Goal: Task Accomplishment & Management: Use online tool/utility

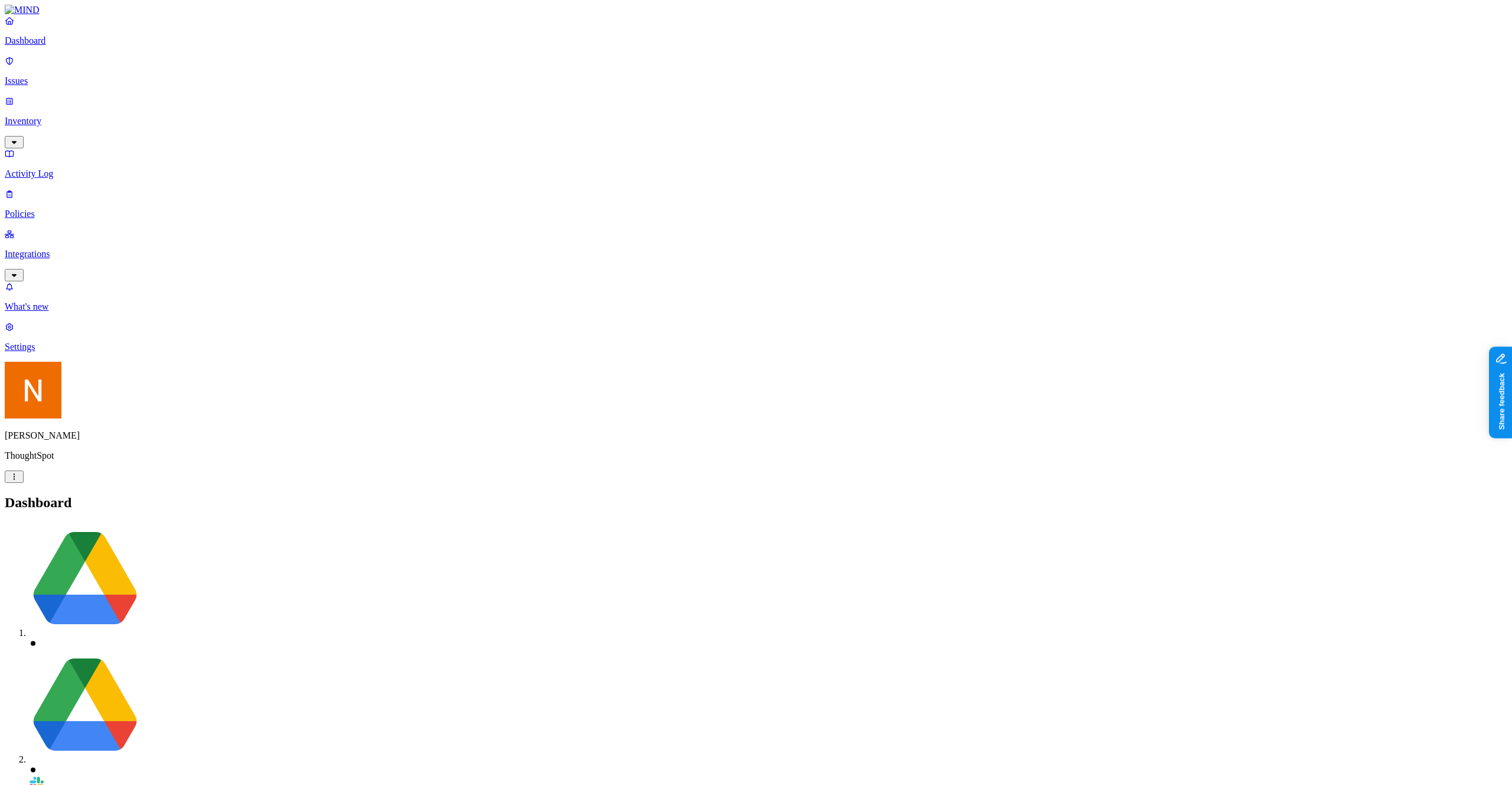
click at [65, 249] on p "Integrations" at bounding box center [756, 254] width 1503 height 11
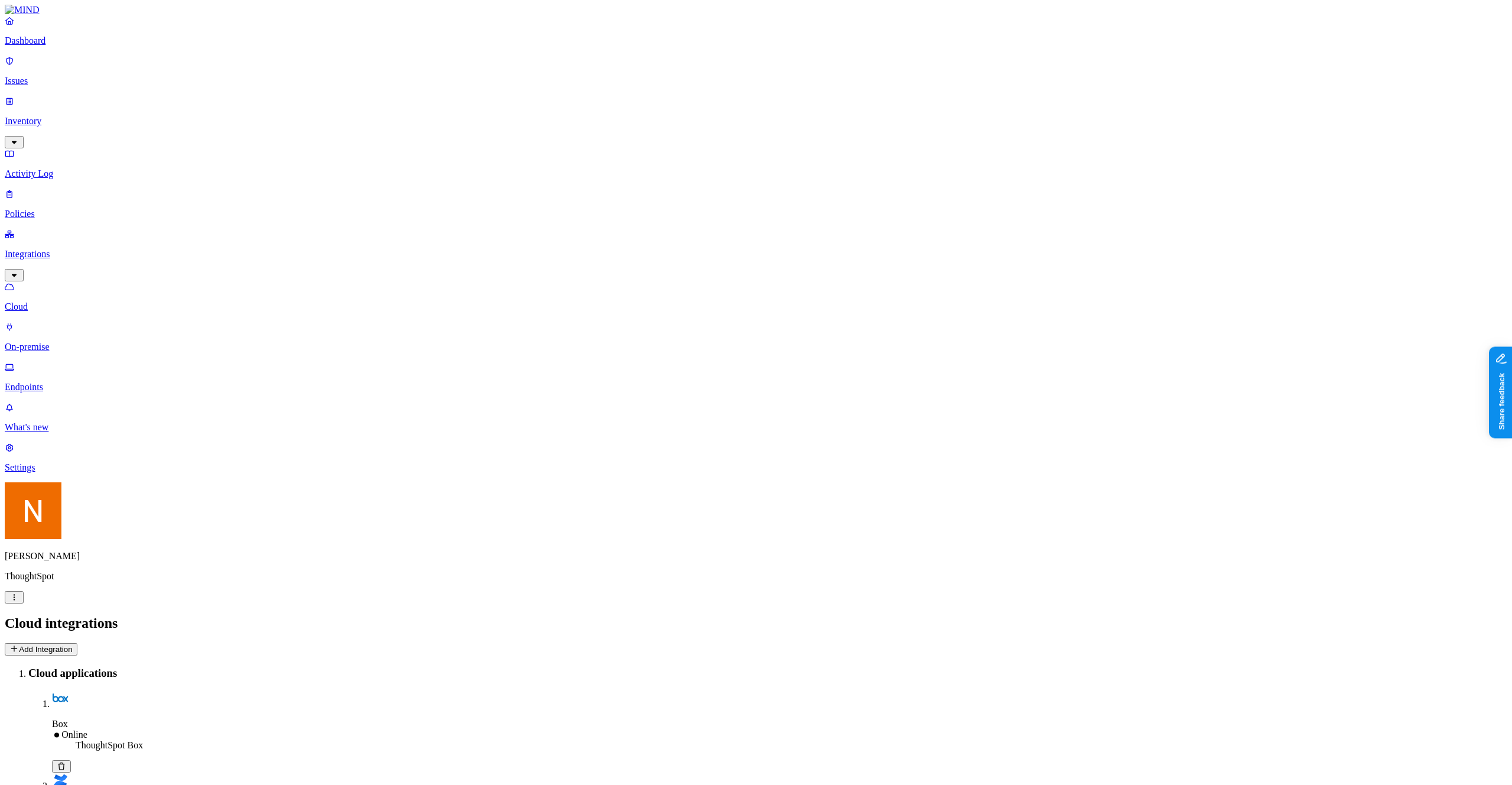
click at [77, 643] on button "Add Integration" at bounding box center [41, 649] width 73 height 12
click at [1447, 615] on header "Cloud integrations Add Integration" at bounding box center [756, 635] width 1503 height 40
click at [77, 643] on button "Add Integration" at bounding box center [41, 649] width 73 height 12
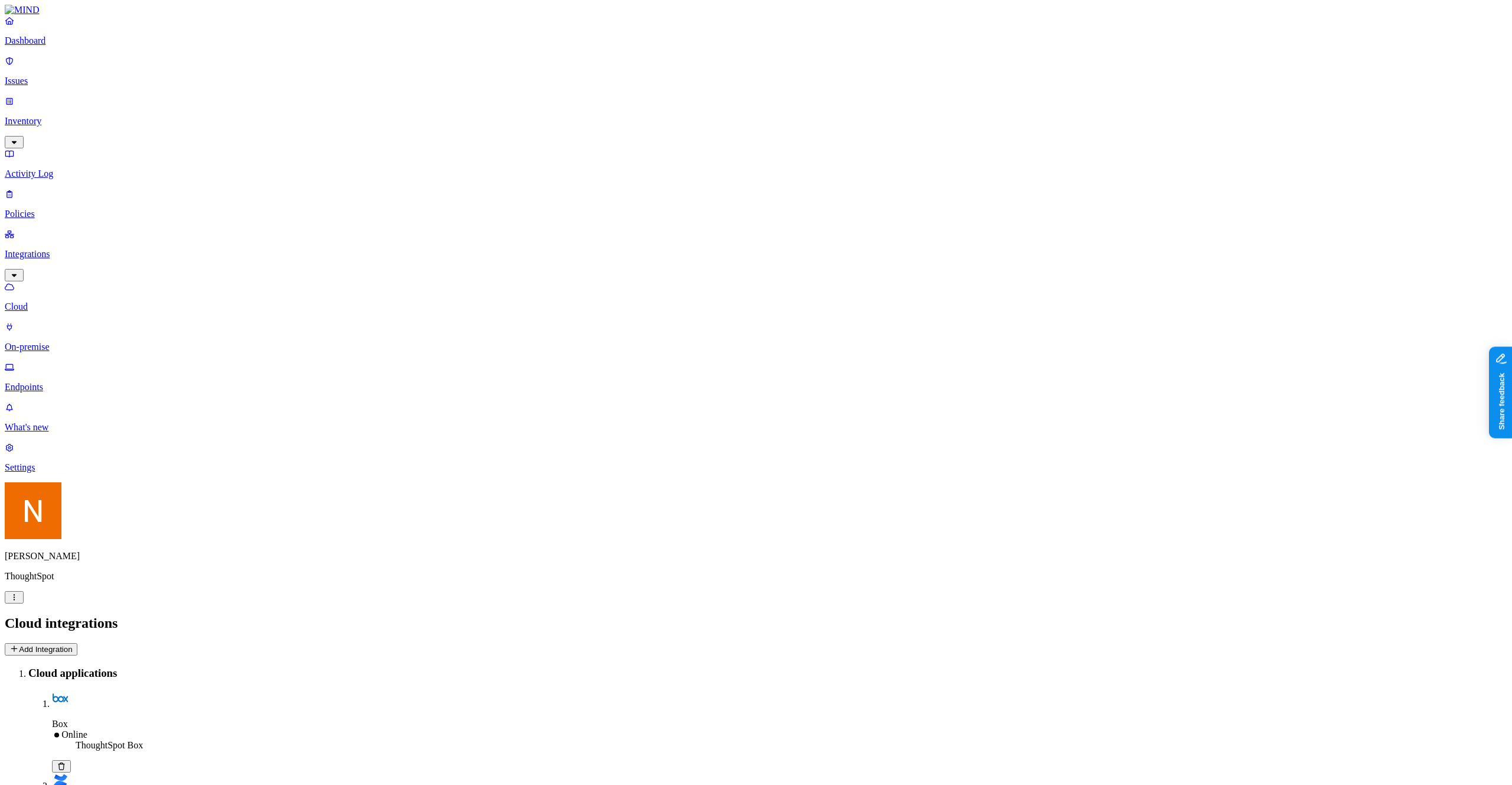
click at [77, 643] on button "Add Integration" at bounding box center [41, 649] width 73 height 12
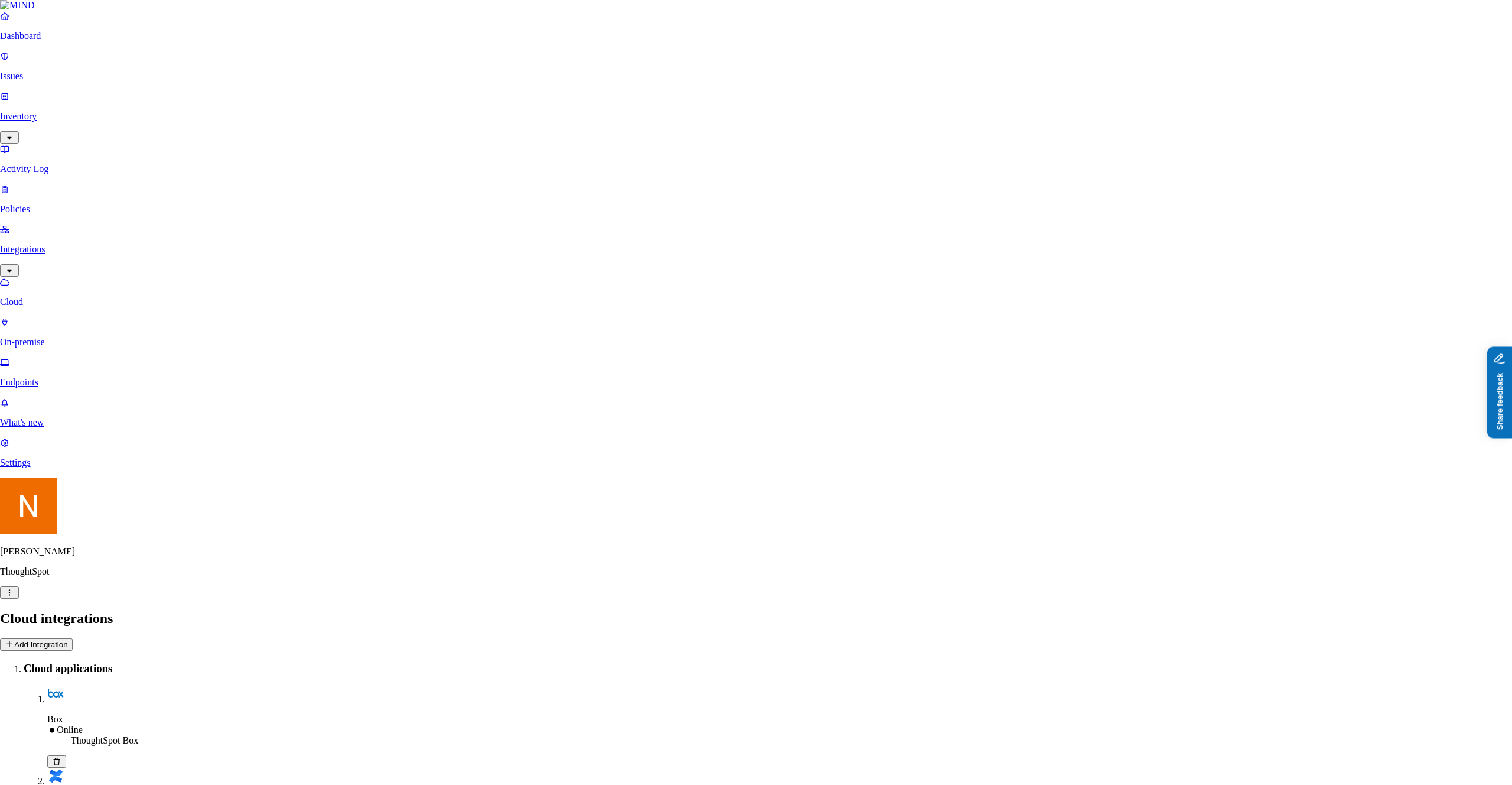
click at [1511, 453] on button "Share feedback" at bounding box center [1533, 450] width 91 height 25
